Goal: Information Seeking & Learning: Learn about a topic

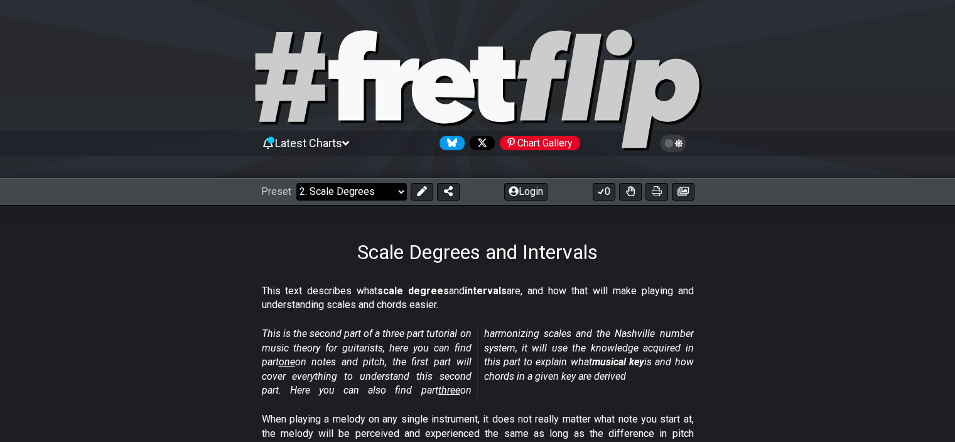
click at [354, 184] on select "Welcome to #fretflip! Initial Preset Custom Preset Minor Pentatonic Major Penta…" at bounding box center [351, 192] width 111 height 18
click at [296, 183] on select "Welcome to #fretflip! Initial Preset Custom Preset Minor Pentatonic Major Penta…" at bounding box center [351, 192] width 111 height 18
select select "/minor-pentatonic"
select select "C"
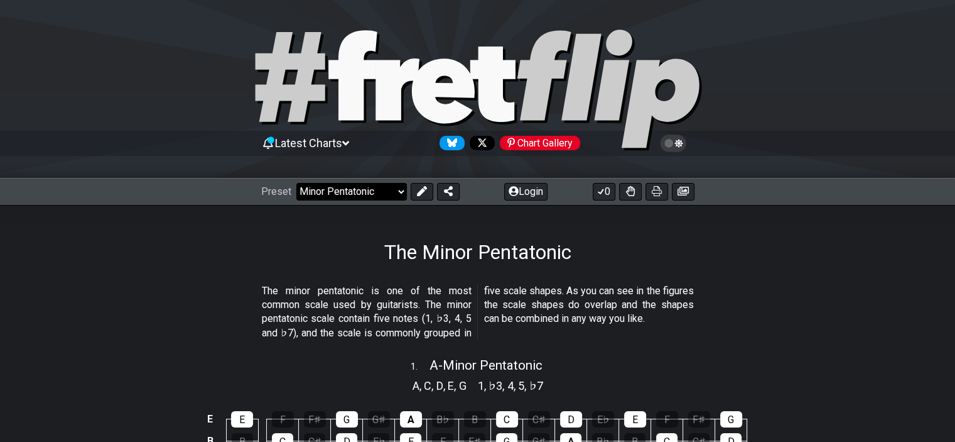
click at [403, 192] on select "Welcome to #fretflip! Initial Preset Custom Preset Minor Pentatonic Major Penta…" at bounding box center [351, 192] width 111 height 18
click at [296, 183] on select "Welcome to #fretflip! Initial Preset Custom Preset Minor Pentatonic Major Penta…" at bounding box center [351, 192] width 111 height 18
select select "/musical-notes-explained"
